Goal: Task Accomplishment & Management: Complete application form

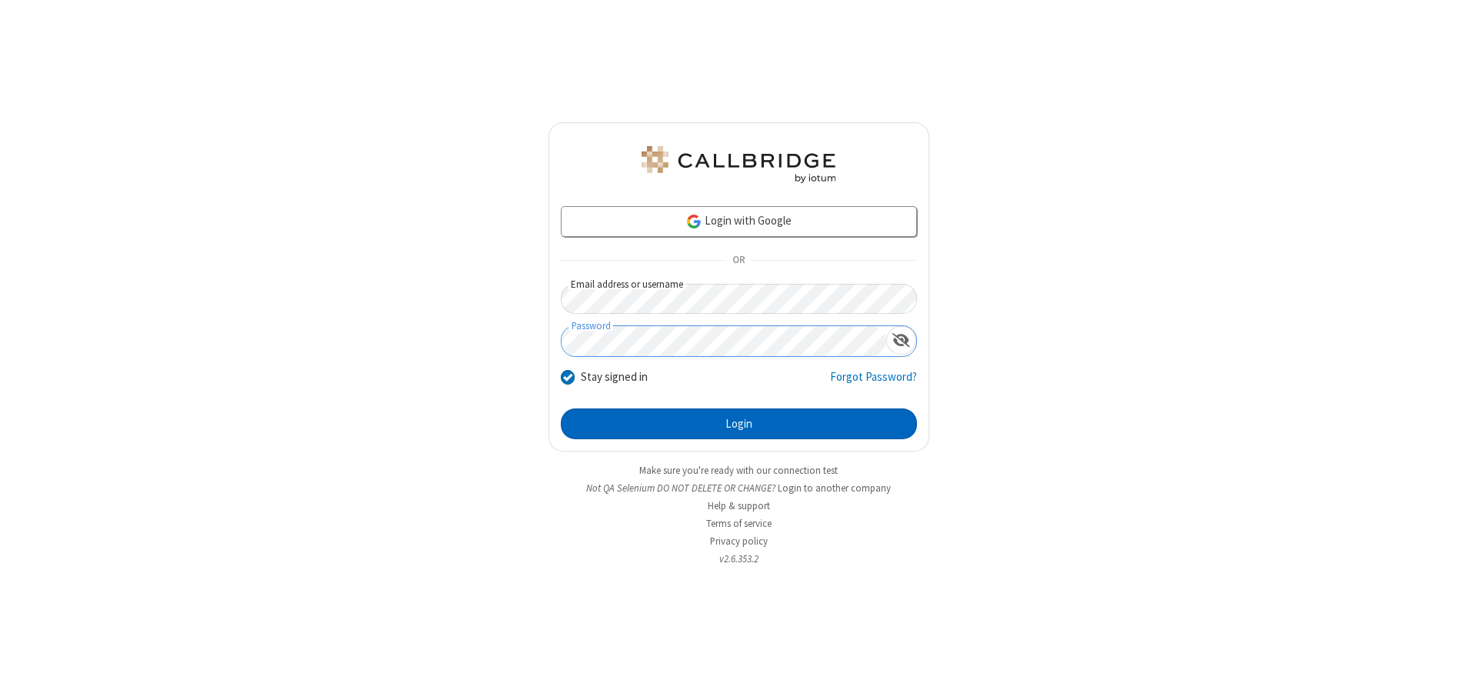
click at [738, 424] on button "Login" at bounding box center [739, 423] width 356 height 31
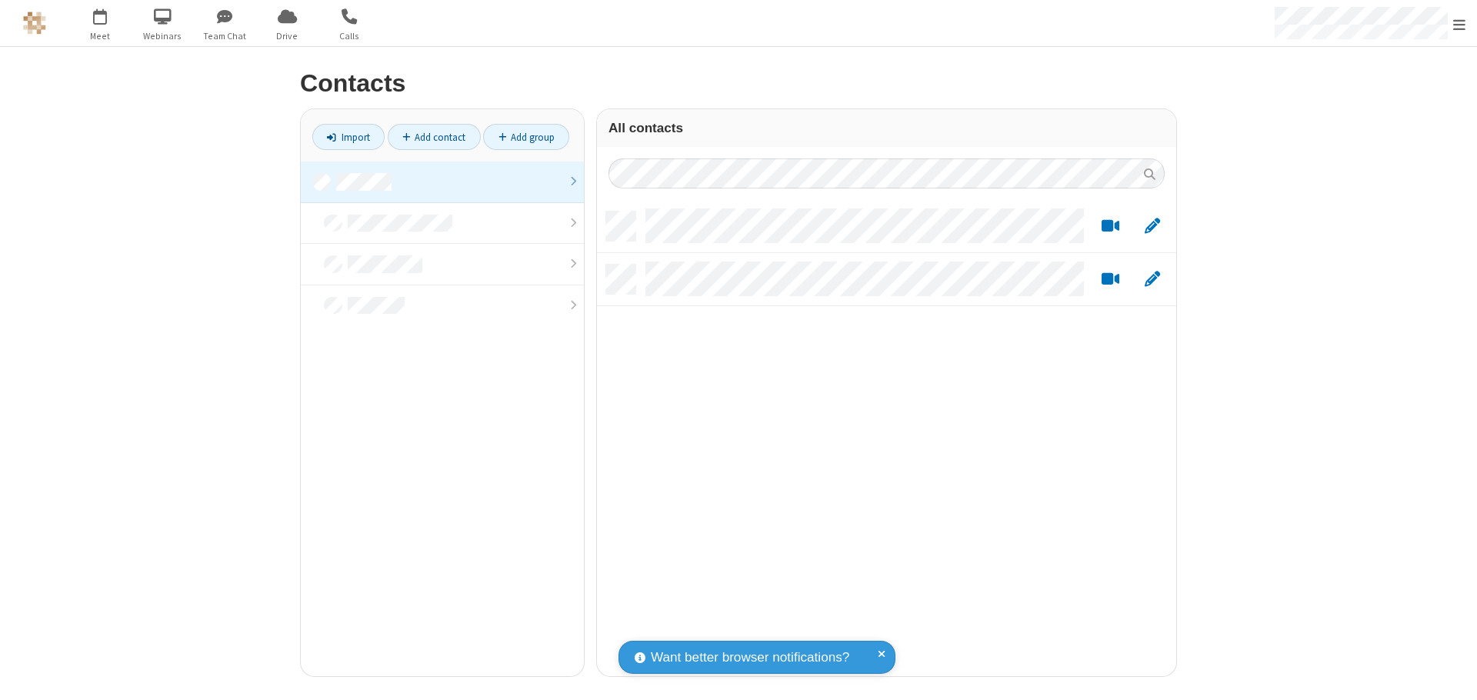
scroll to position [465, 568]
click at [442, 182] on link at bounding box center [442, 183] width 283 height 42
click at [434, 137] on link "Add contact" at bounding box center [434, 137] width 93 height 26
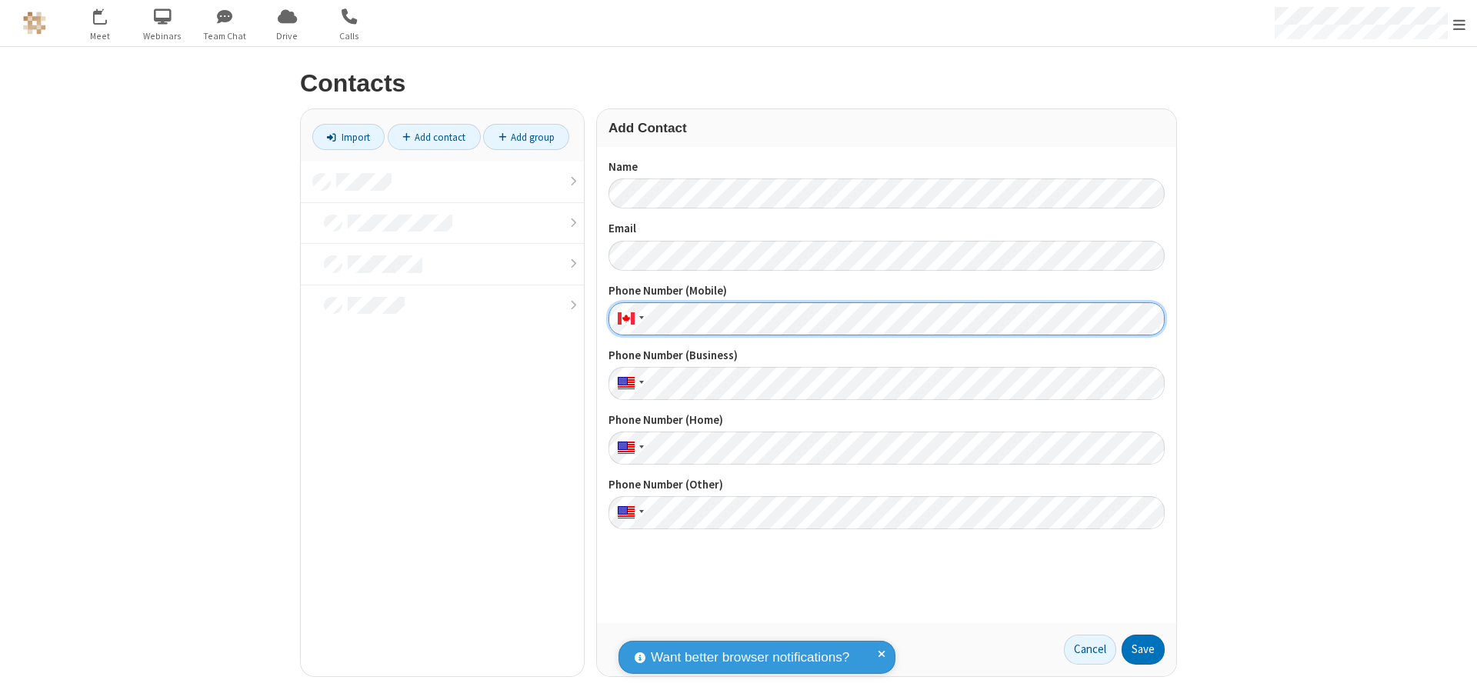
click at [1143, 649] on button "Save" at bounding box center [1142, 650] width 43 height 31
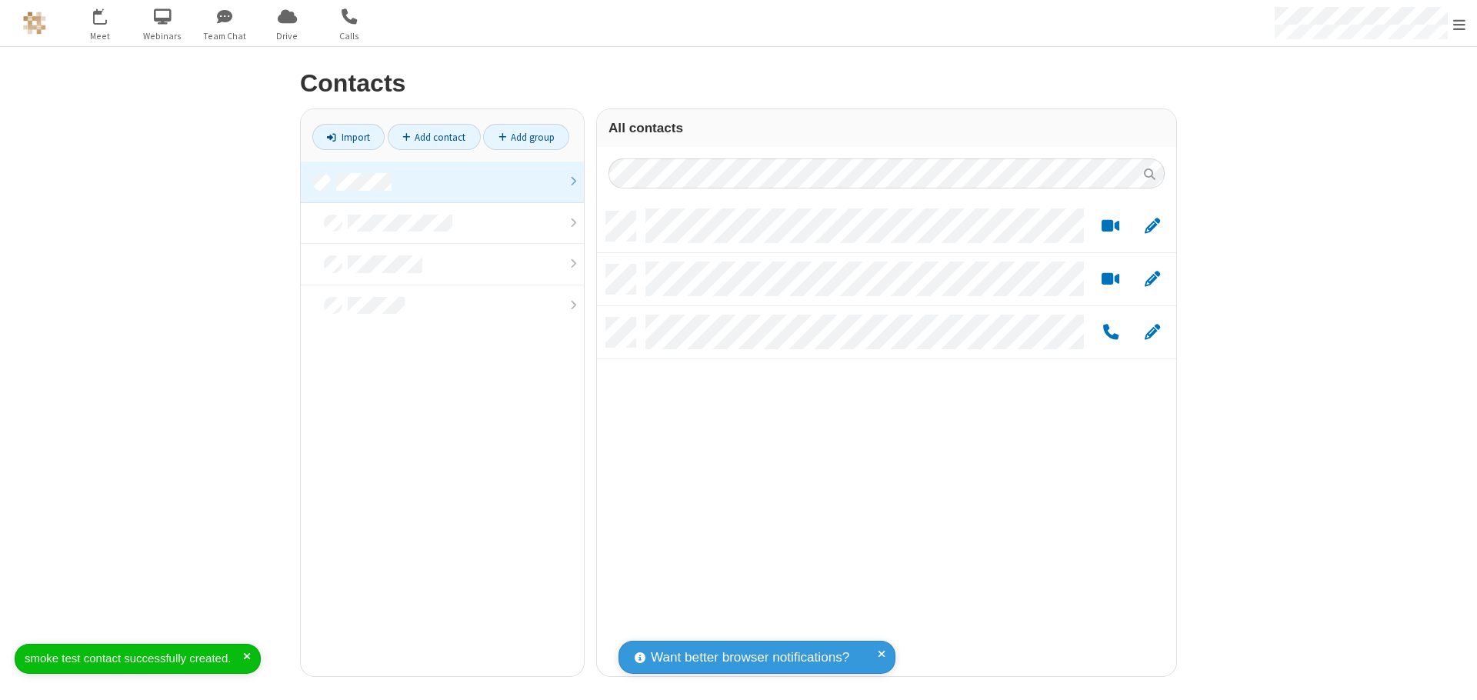
scroll to position [465, 568]
